Goal: Task Accomplishment & Management: Complete application form

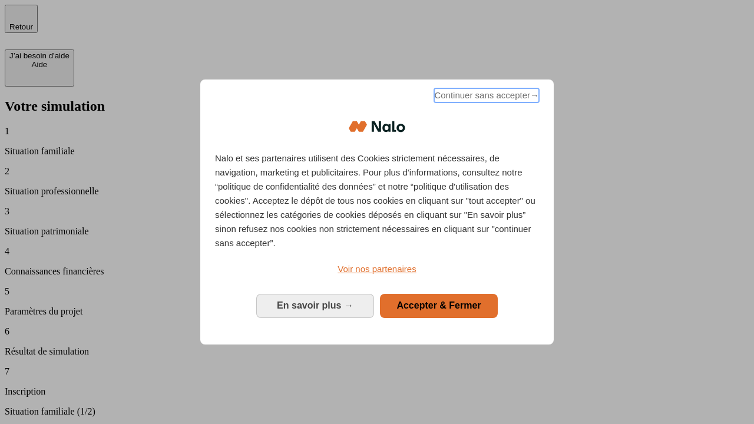
click at [486, 97] on span "Continuer sans accepter →" at bounding box center [486, 95] width 105 height 14
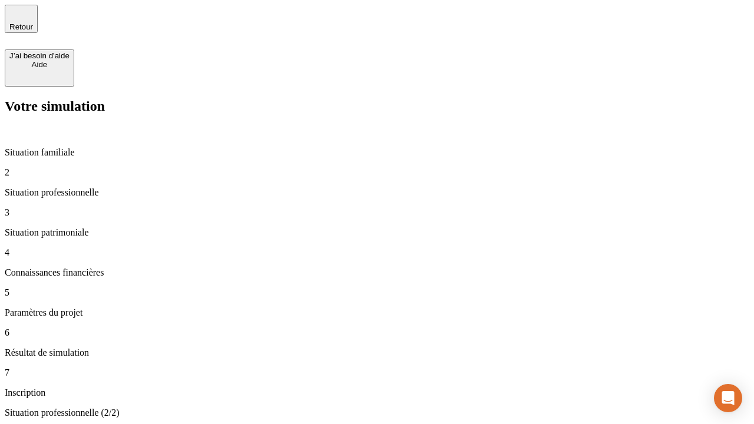
type input "30 000"
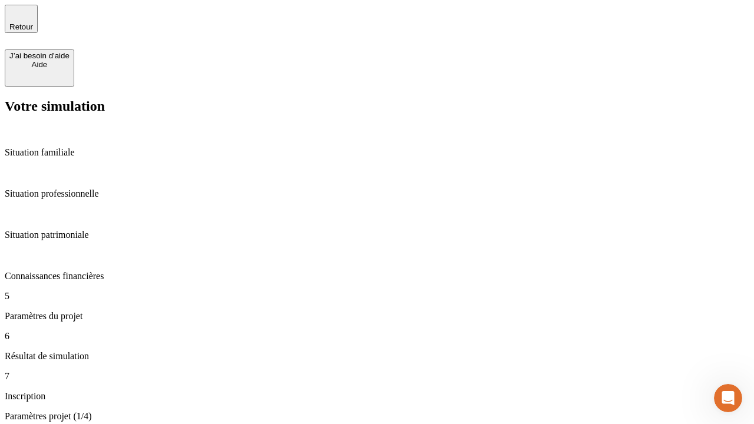
type input "25"
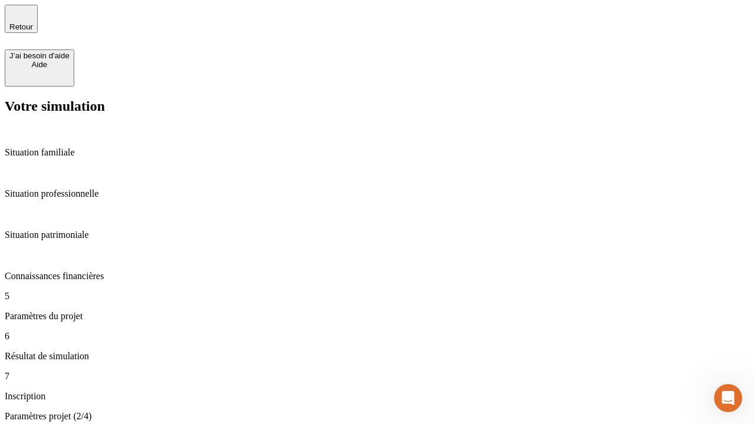
type input "1 000"
type input "640"
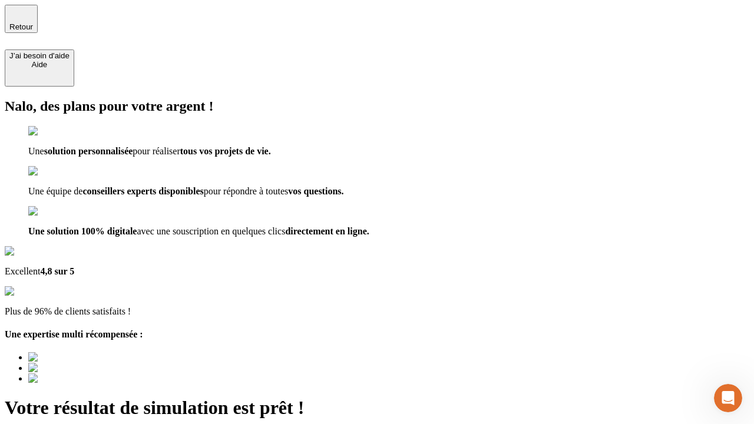
type input "[EMAIL_ADDRESS][PERSON_NAME][DOMAIN_NAME]"
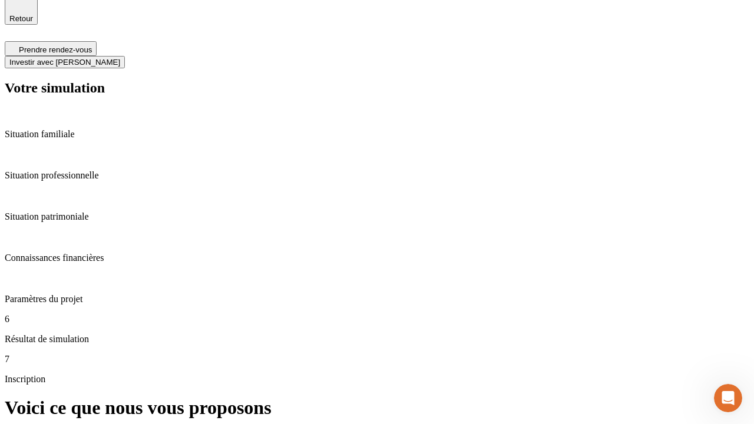
click at [120, 58] on span "Investir avec [PERSON_NAME]" at bounding box center [64, 62] width 111 height 9
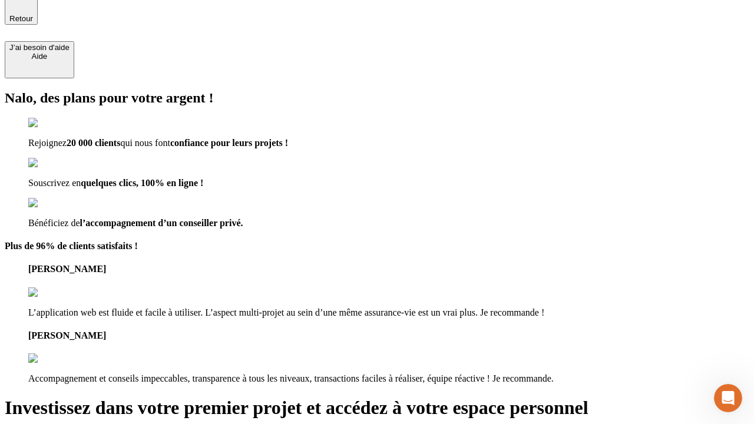
scroll to position [7, 0]
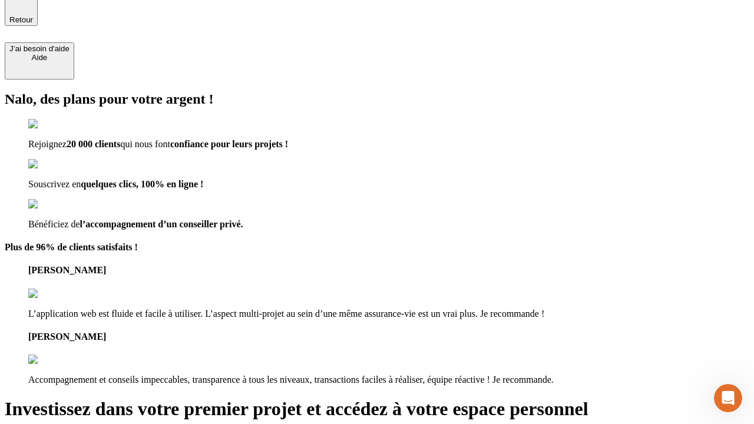
type input "[PERSON_NAME][EMAIL_ADDRESS][DOMAIN_NAME]"
